Goal: Transaction & Acquisition: Download file/media

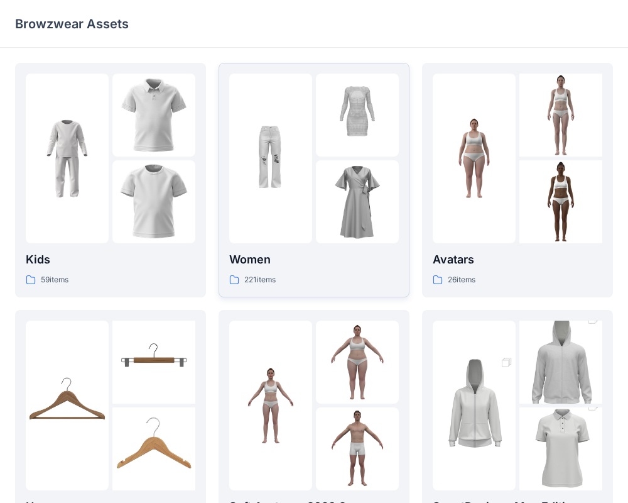
click at [308, 209] on div at bounding box center [270, 159] width 83 height 170
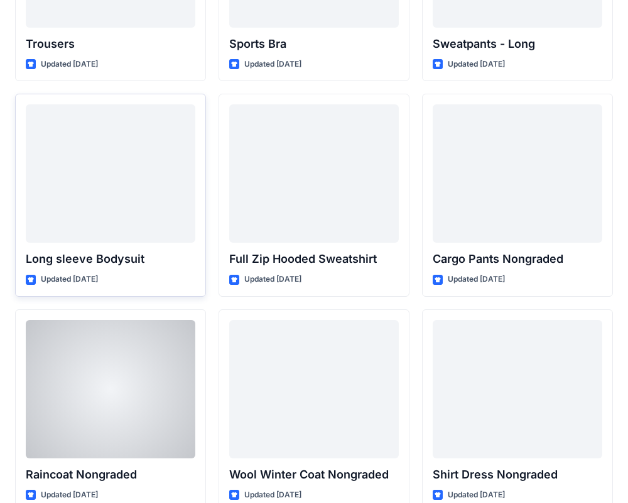
scroll to position [10621, 0]
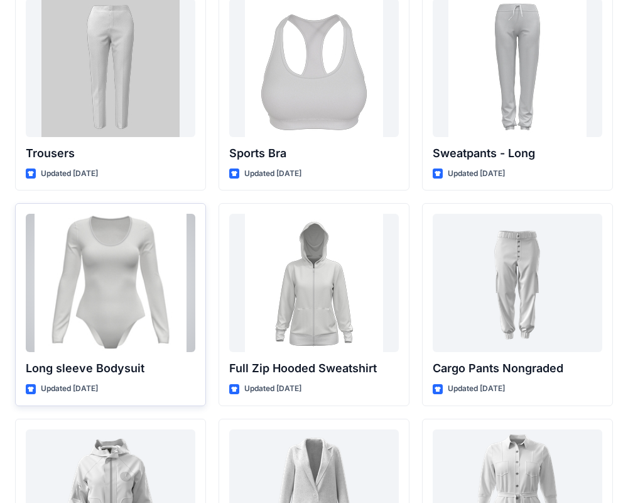
click at [101, 367] on p "Long sleeve Bodysuit" at bounding box center [111, 368] width 170 height 18
click at [145, 339] on div at bounding box center [111, 283] width 170 height 138
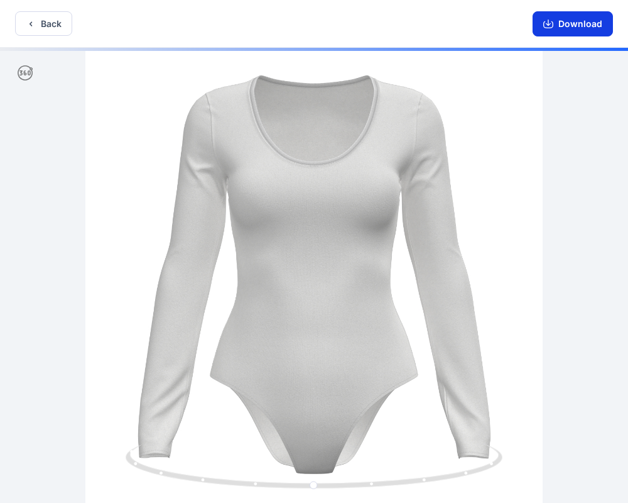
click at [565, 20] on button "Download" at bounding box center [573, 23] width 80 height 25
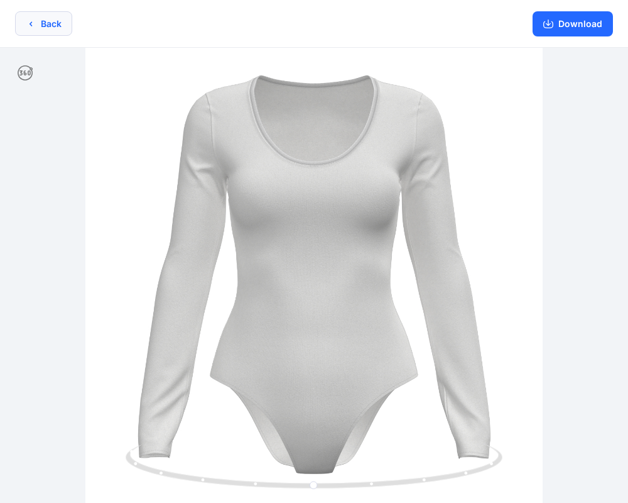
click at [48, 23] on button "Back" at bounding box center [43, 23] width 57 height 25
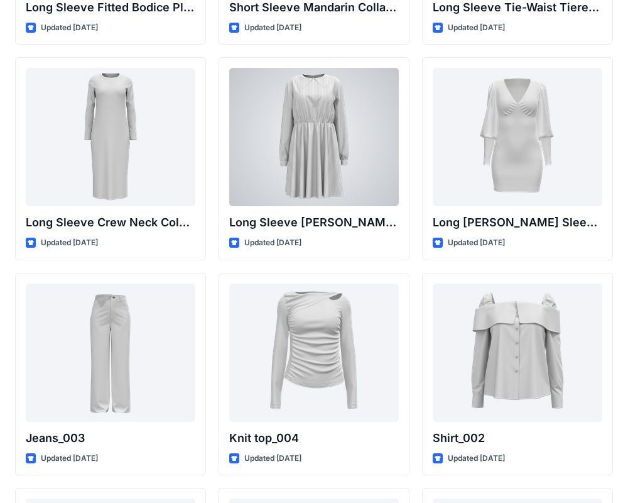
scroll to position [5171, 0]
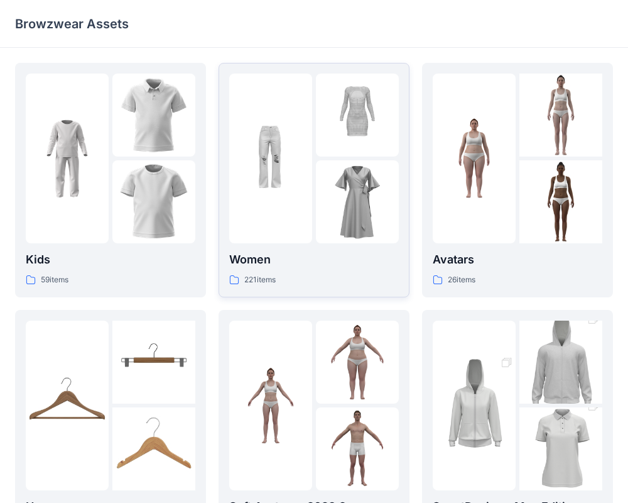
click at [285, 136] on div at bounding box center [270, 159] width 83 height 170
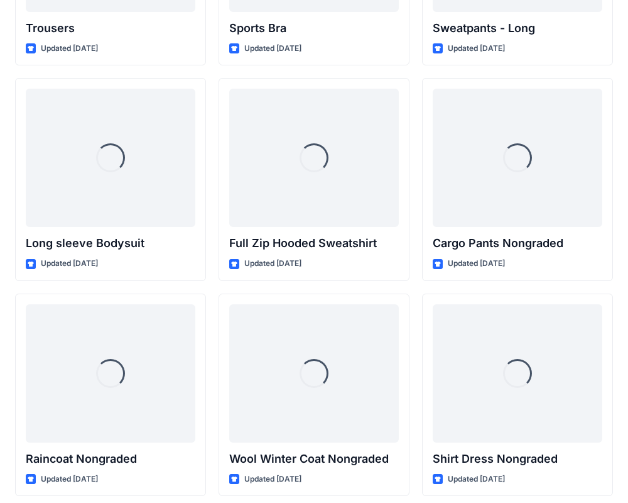
scroll to position [10800, 0]
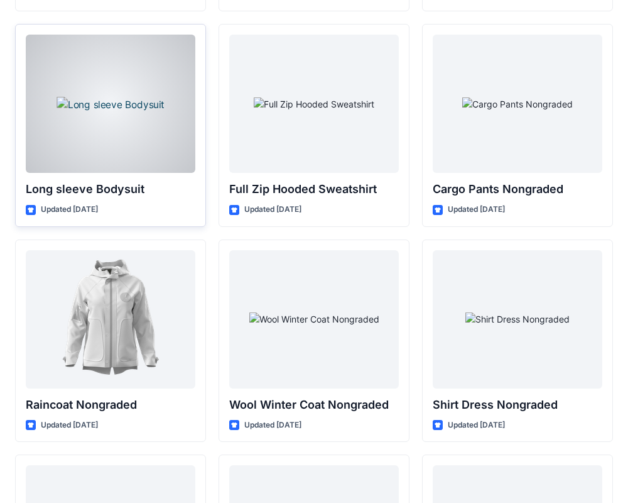
click at [109, 97] on div at bounding box center [111, 104] width 170 height 138
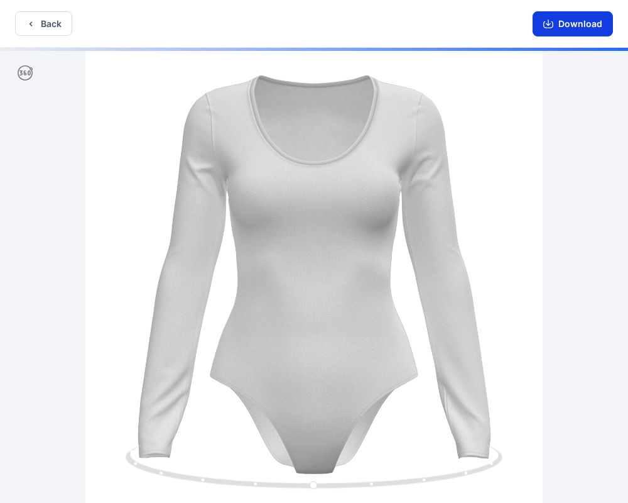
click at [574, 25] on button "Download" at bounding box center [573, 23] width 80 height 25
click at [548, 35] on button "Download" at bounding box center [573, 23] width 80 height 25
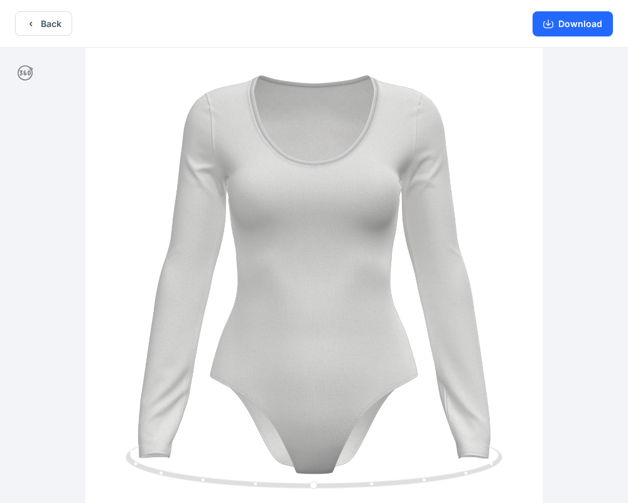
click at [548, 11] on div "Download" at bounding box center [573, 23] width 111 height 47
click at [548, 20] on icon "button" at bounding box center [548, 24] width 10 height 10
click at [315, 227] on div at bounding box center [314, 276] width 628 height 457
click at [564, 21] on button "Download" at bounding box center [573, 23] width 80 height 25
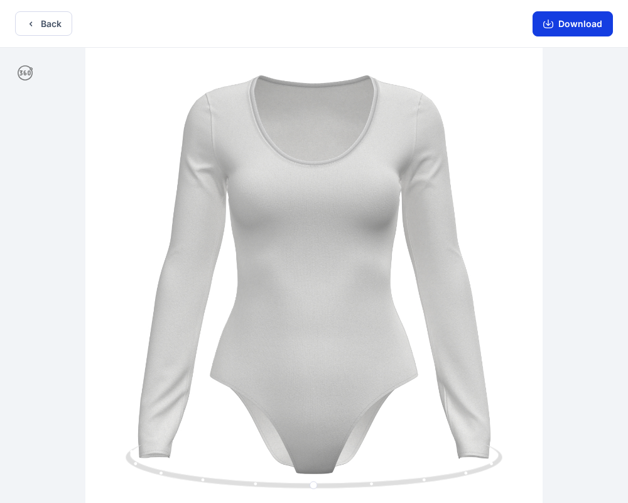
click at [564, 21] on button "Download" at bounding box center [573, 23] width 80 height 25
click at [572, 30] on button "Download" at bounding box center [573, 23] width 80 height 25
click at [554, 26] on icon "button" at bounding box center [548, 24] width 10 height 10
click at [554, 26] on icon "button" at bounding box center [548, 24] width 10 height 7
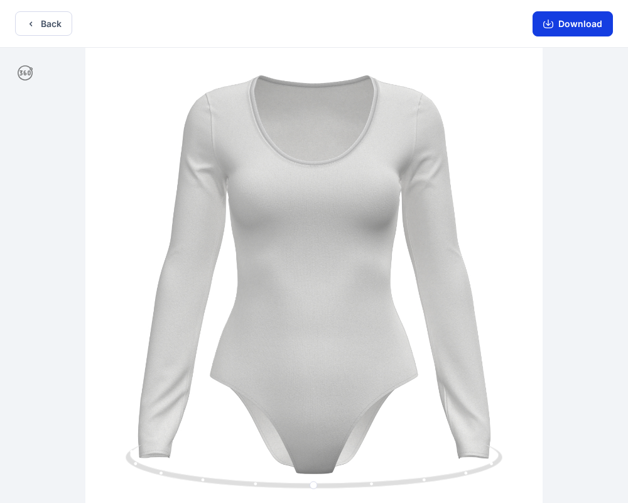
click at [554, 19] on icon "button" at bounding box center [548, 24] width 10 height 10
click at [554, 20] on icon "button" at bounding box center [548, 24] width 10 height 10
click at [573, 33] on button "Download" at bounding box center [573, 23] width 80 height 25
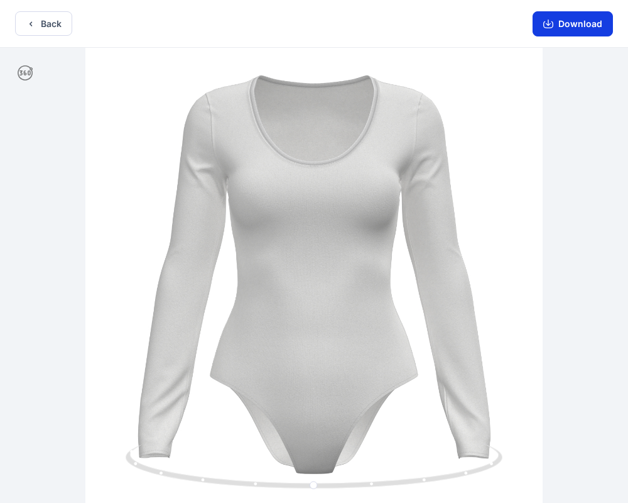
click at [565, 19] on button "Download" at bounding box center [573, 23] width 80 height 25
click at [557, 25] on button "Download" at bounding box center [573, 23] width 80 height 25
click at [21, 24] on button "Back" at bounding box center [43, 23] width 57 height 25
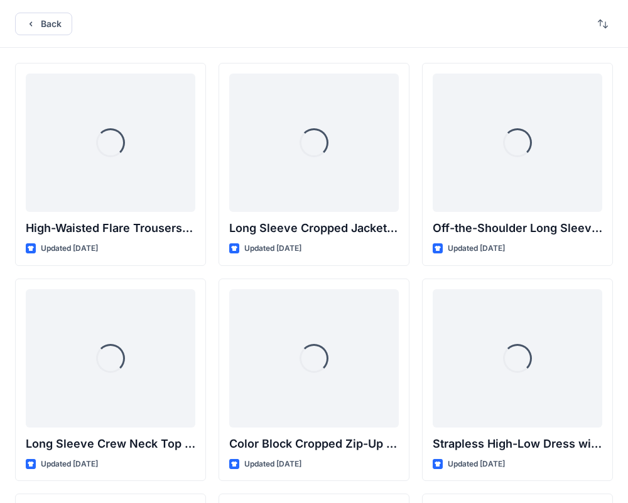
scroll to position [10800, 0]
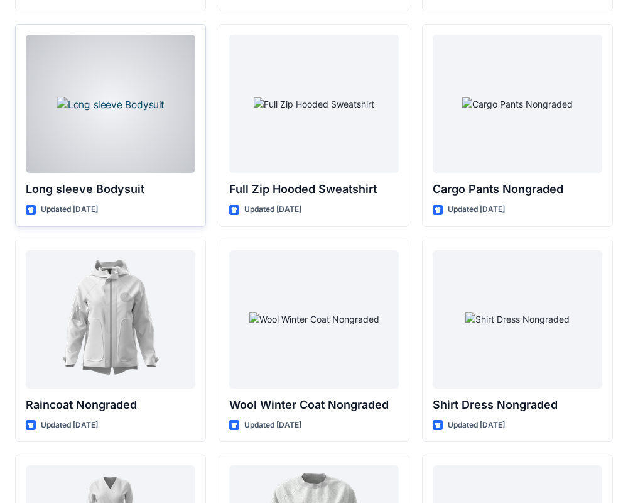
click at [161, 143] on div at bounding box center [111, 104] width 170 height 138
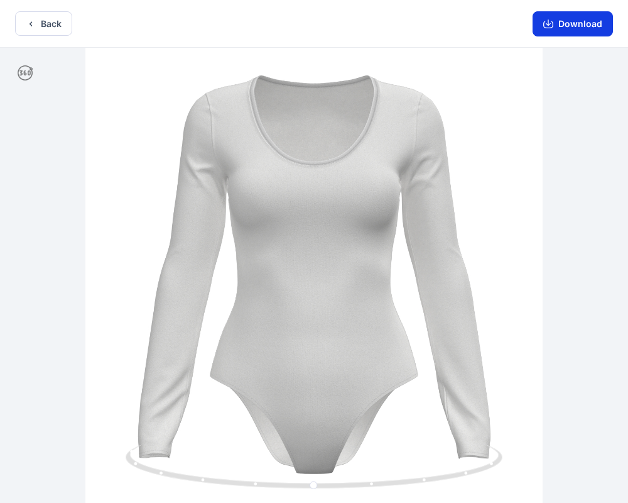
click at [592, 24] on button "Download" at bounding box center [573, 23] width 80 height 25
click at [52, 31] on button "Back" at bounding box center [43, 23] width 57 height 25
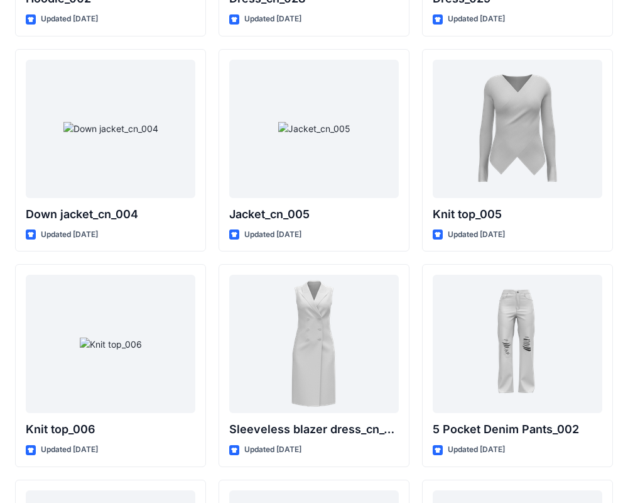
scroll to position [8197, 0]
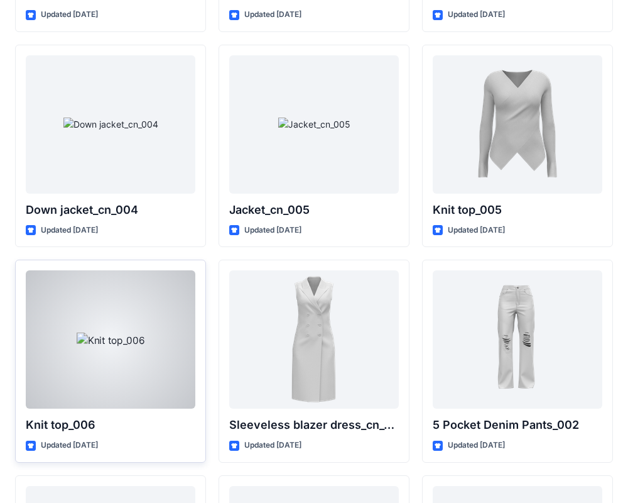
click at [131, 426] on p "Knit top_006" at bounding box center [111, 425] width 170 height 18
click at [82, 410] on div "Knit top_006 Updated 5 months ago" at bounding box center [110, 360] width 191 height 203
click at [62, 427] on p "Knit top_006" at bounding box center [111, 425] width 170 height 18
click at [161, 353] on div at bounding box center [111, 339] width 170 height 138
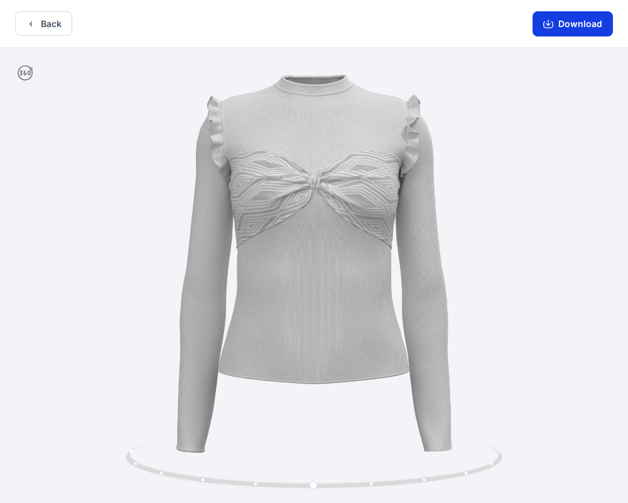
click at [592, 33] on button "Download" at bounding box center [573, 23] width 80 height 25
click at [552, 25] on icon "button" at bounding box center [548, 24] width 10 height 10
click at [577, 22] on button "Download" at bounding box center [573, 23] width 80 height 25
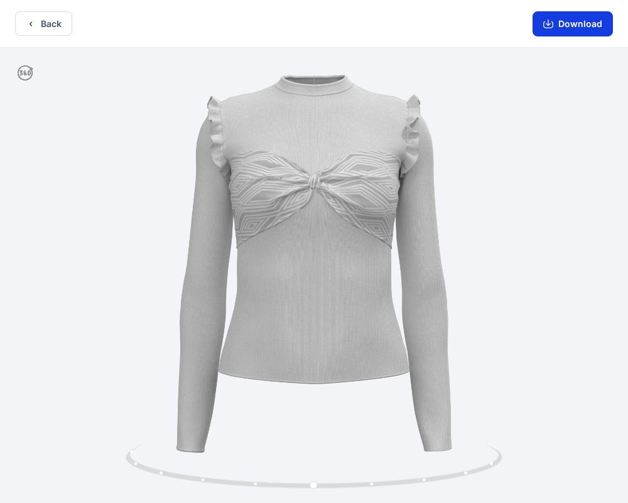
click at [551, 23] on icon "button" at bounding box center [548, 22] width 5 height 6
click at [551, 23] on icon "button" at bounding box center [548, 24] width 10 height 10
click at [54, 26] on button "Back" at bounding box center [43, 23] width 57 height 25
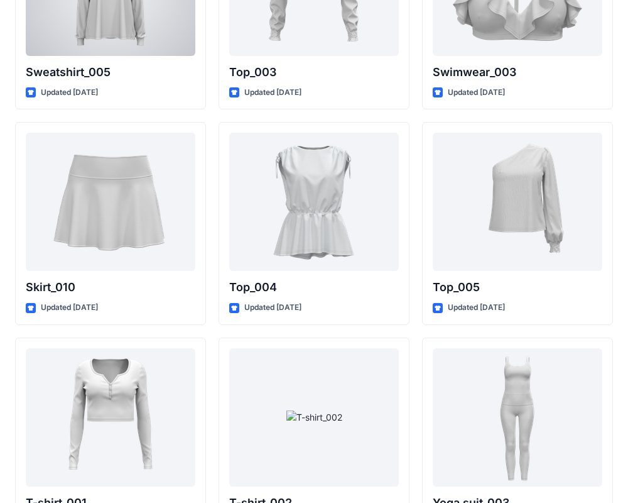
scroll to position [6645, 0]
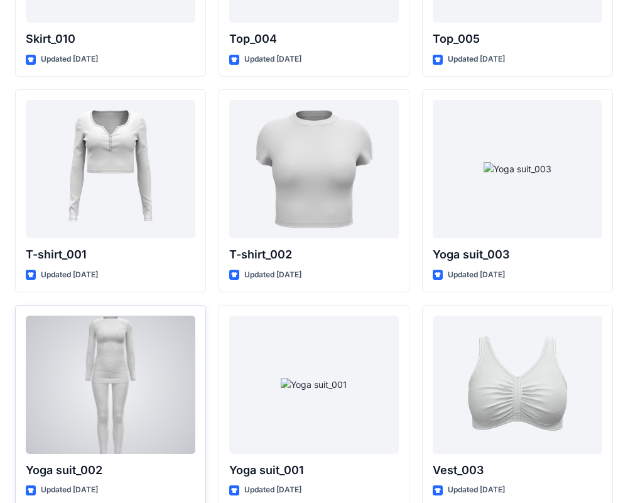
click at [119, 358] on div at bounding box center [111, 384] width 170 height 138
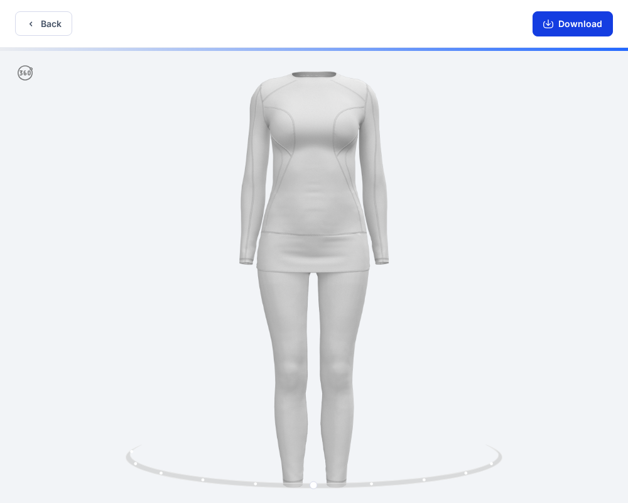
click at [584, 16] on button "Download" at bounding box center [573, 23] width 80 height 25
click at [540, 30] on button "Download" at bounding box center [573, 23] width 80 height 25
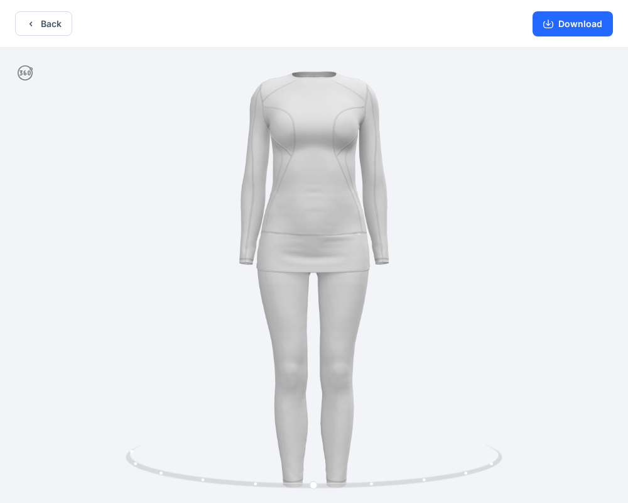
click at [557, 43] on div "Download" at bounding box center [573, 23] width 111 height 47
click at [553, 16] on button "Download" at bounding box center [573, 23] width 80 height 25
drag, startPoint x: 283, startPoint y: 242, endPoint x: 283, endPoint y: 101, distance: 141.4
click at [283, 101] on div at bounding box center [314, 276] width 628 height 457
click at [46, 23] on button "Back" at bounding box center [43, 23] width 57 height 25
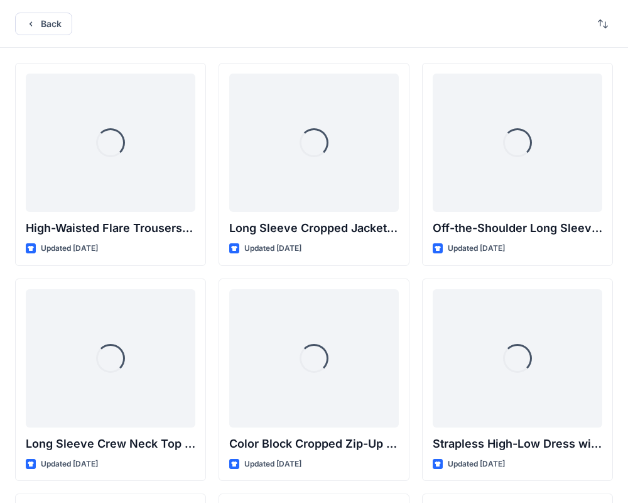
scroll to position [6645, 0]
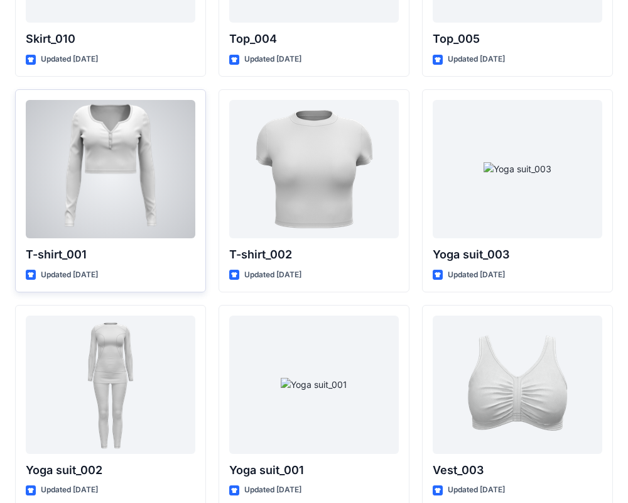
click at [33, 274] on icon at bounding box center [31, 275] width 10 height 10
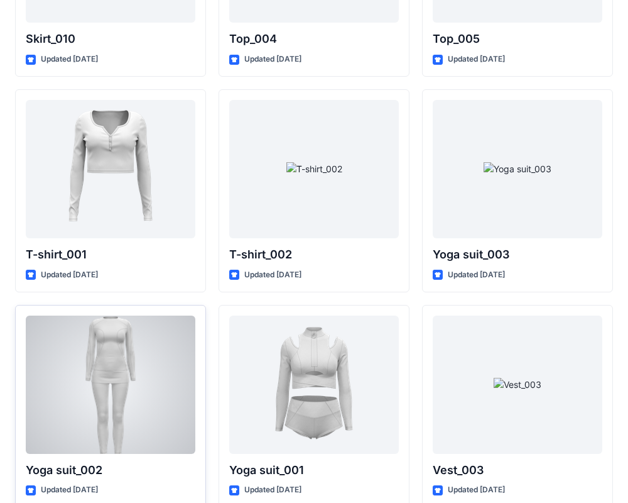
click at [105, 357] on div at bounding box center [111, 384] width 170 height 138
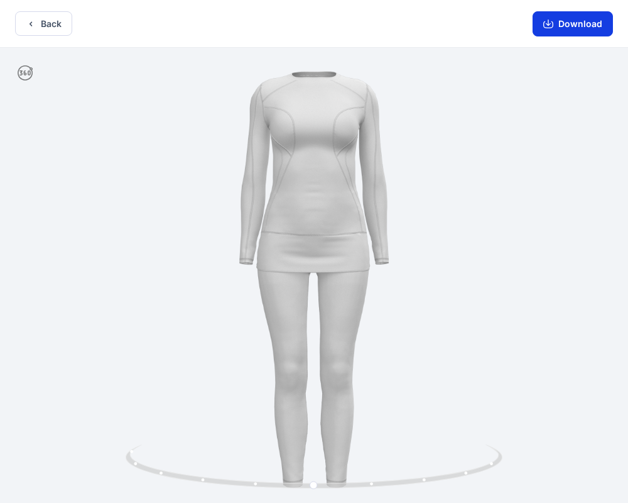
click at [569, 15] on button "Download" at bounding box center [573, 23] width 80 height 25
click at [57, 19] on button "Back" at bounding box center [43, 23] width 57 height 25
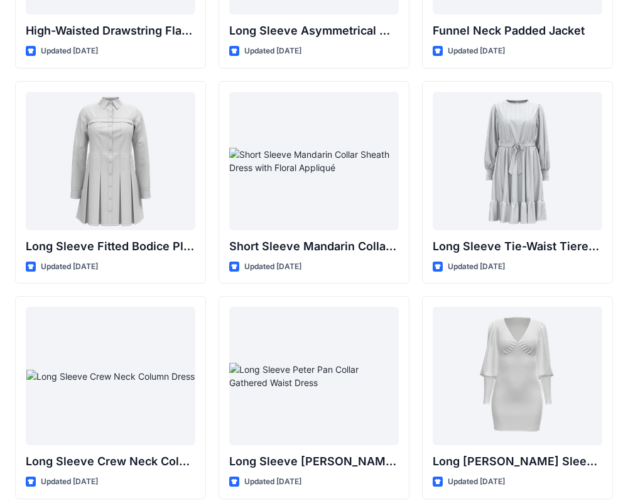
scroll to position [4933, 0]
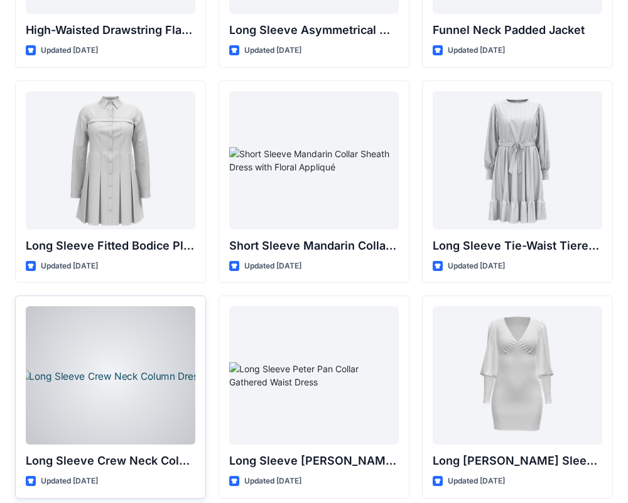
click at [171, 409] on div at bounding box center [111, 375] width 170 height 138
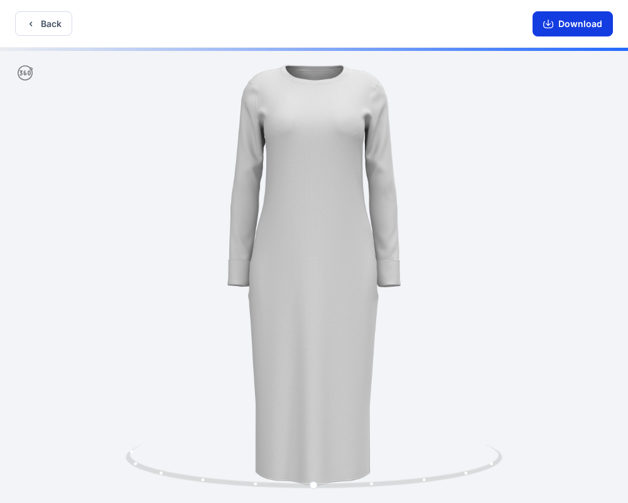
click at [570, 28] on button "Download" at bounding box center [573, 23] width 80 height 25
click at [583, 21] on button "Download" at bounding box center [573, 23] width 80 height 25
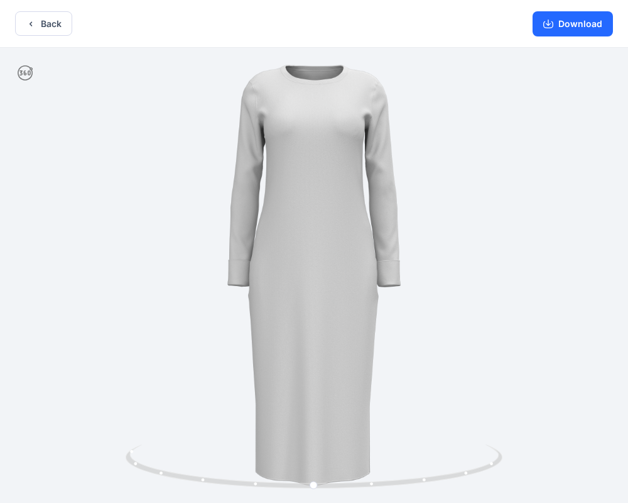
click at [562, 9] on div "Download" at bounding box center [573, 23] width 111 height 47
click at [567, 19] on button "Download" at bounding box center [573, 23] width 80 height 25
click at [45, 28] on button "Back" at bounding box center [43, 23] width 57 height 25
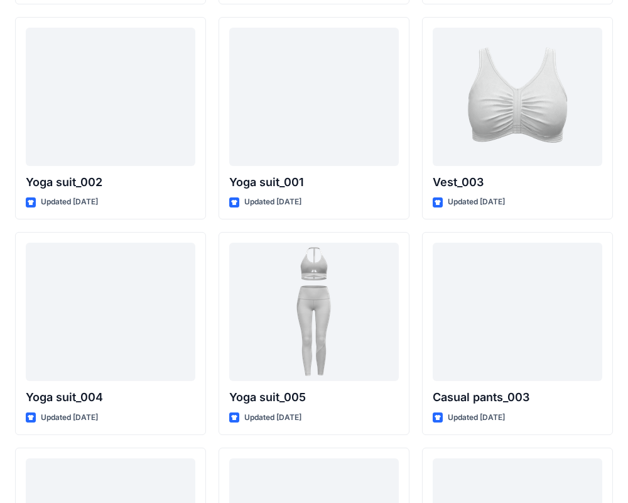
scroll to position [6980, 0]
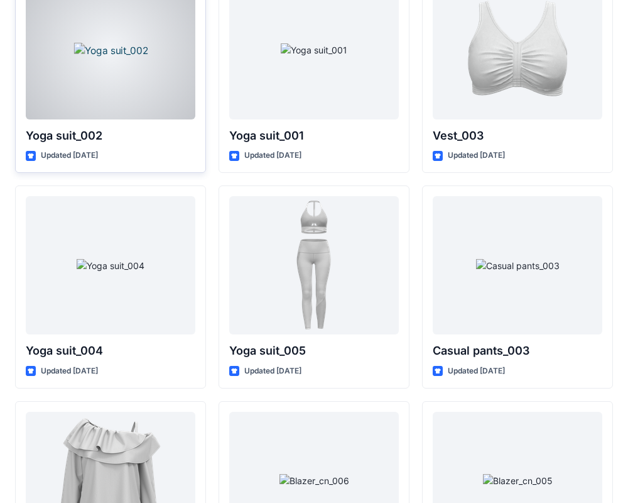
click at [124, 87] on div at bounding box center [111, 50] width 170 height 138
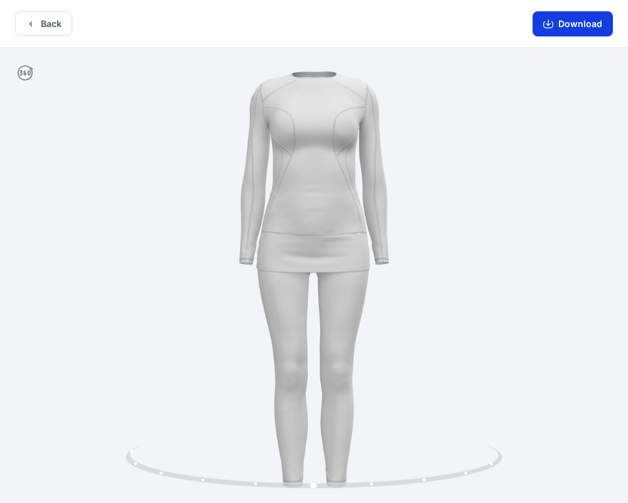
click at [548, 23] on icon "button" at bounding box center [548, 22] width 5 height 6
click at [583, 21] on button "Download" at bounding box center [573, 23] width 80 height 25
click at [425, 77] on div at bounding box center [314, 276] width 628 height 457
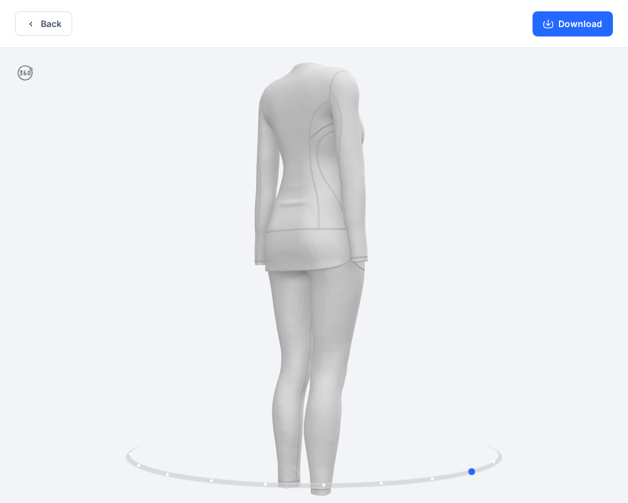
drag, startPoint x: 414, startPoint y: 78, endPoint x: 606, endPoint y: 91, distance: 192.7
click at [606, 91] on div at bounding box center [314, 276] width 628 height 457
click at [586, 41] on div "Download" at bounding box center [573, 23] width 111 height 47
click at [583, 33] on button "Download" at bounding box center [573, 23] width 80 height 25
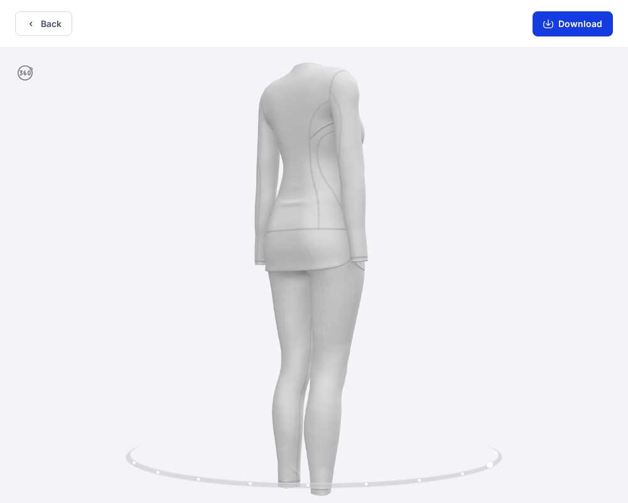
click at [583, 33] on button "Download" at bounding box center [573, 23] width 80 height 25
click at [535, 21] on button "Download" at bounding box center [573, 23] width 80 height 25
click at [570, 27] on button "Download" at bounding box center [573, 23] width 80 height 25
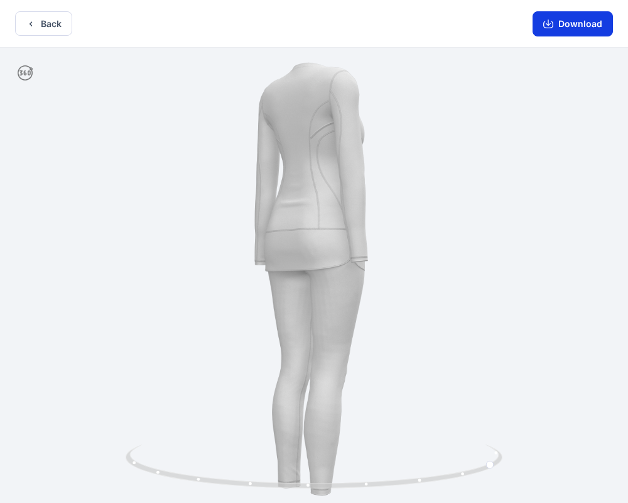
click at [570, 27] on button "Download" at bounding box center [573, 23] width 80 height 25
click at [543, 22] on button "Download" at bounding box center [573, 23] width 80 height 25
